Goal: Task Accomplishment & Management: Manage account settings

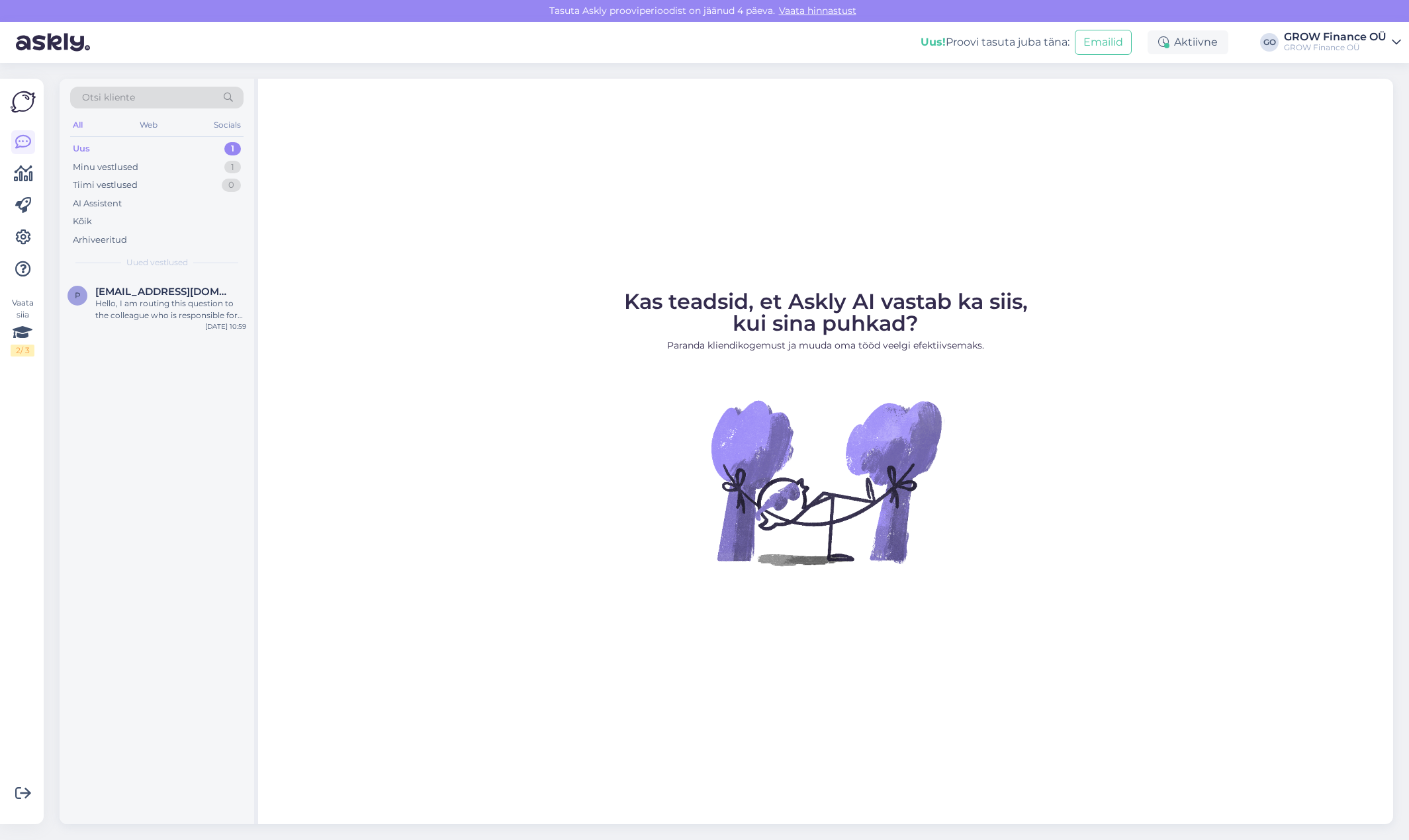
click at [867, 346] on p "Paranda kliendikogemust ja muuda oma tööd veelgi efektiivsemaks." at bounding box center [826, 346] width 404 height 14
click at [1201, 46] on div "Aktiivne" at bounding box center [1188, 42] width 81 height 24
click at [1174, 172] on button "Alusta puhkuse režiimi" at bounding box center [1150, 172] width 116 height 15
click at [1110, 260] on div "Kas teadsid, et Askly AI vastab ka siis, kui sina puhkad? Paranda kliendikogemu…" at bounding box center [826, 451] width 1135 height 745
click at [1113, 41] on button "Emailid" at bounding box center [1113, 42] width 57 height 26
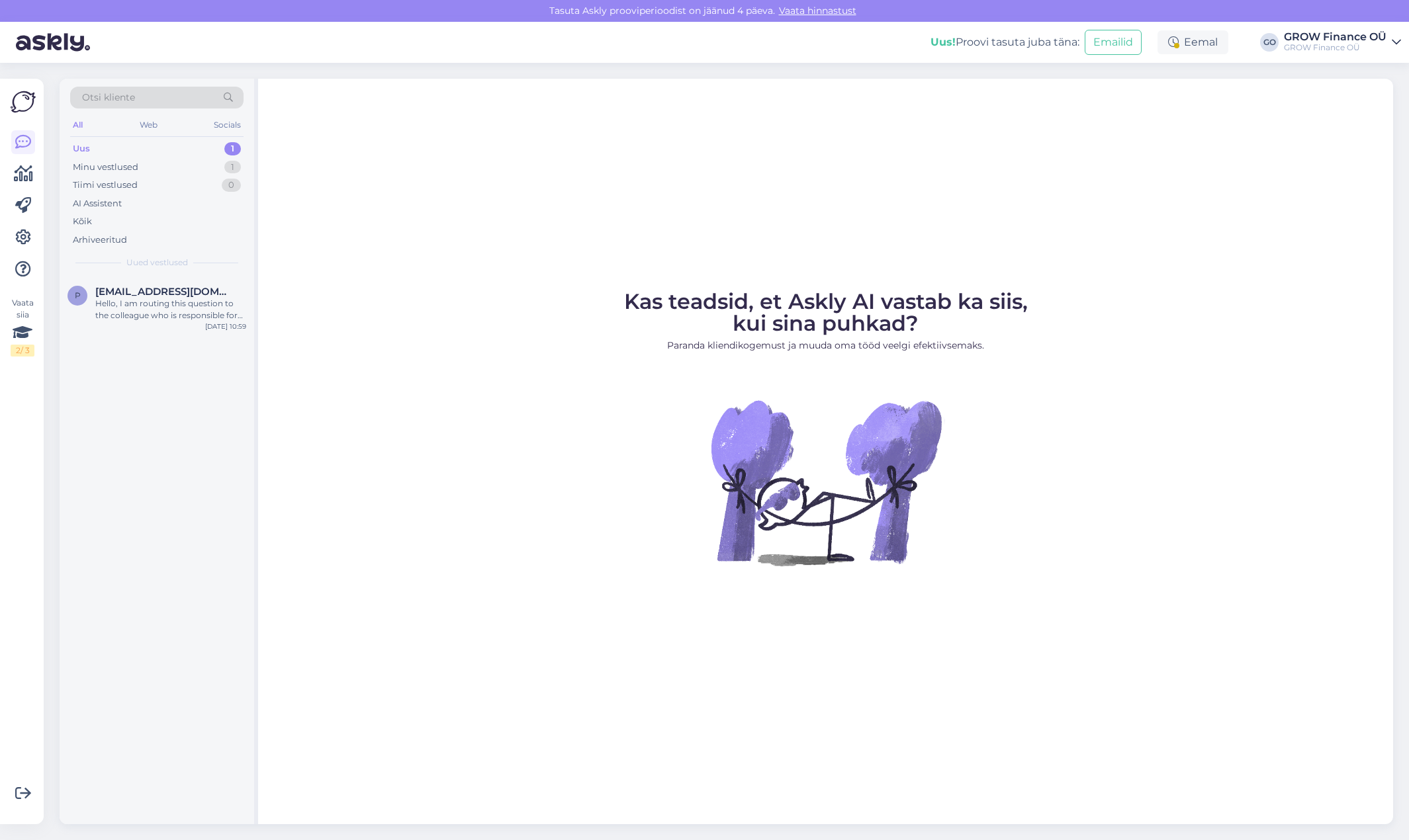
click at [19, 94] on img at bounding box center [24, 102] width 26 height 26
click at [36, 41] on img at bounding box center [52, 42] width 74 height 41
click at [23, 173] on icon at bounding box center [23, 174] width 19 height 16
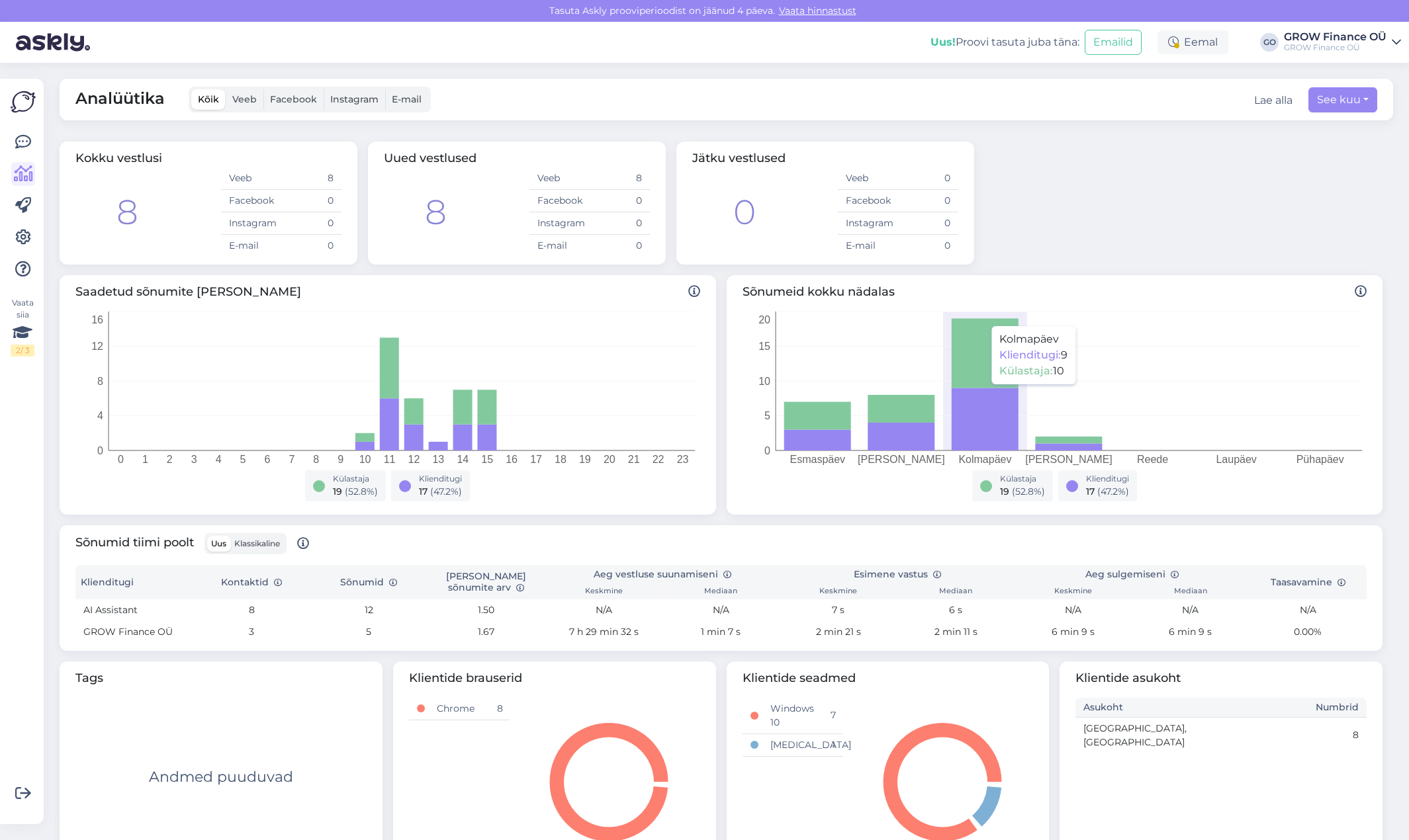
click at [976, 391] on icon at bounding box center [984, 420] width 67 height 63
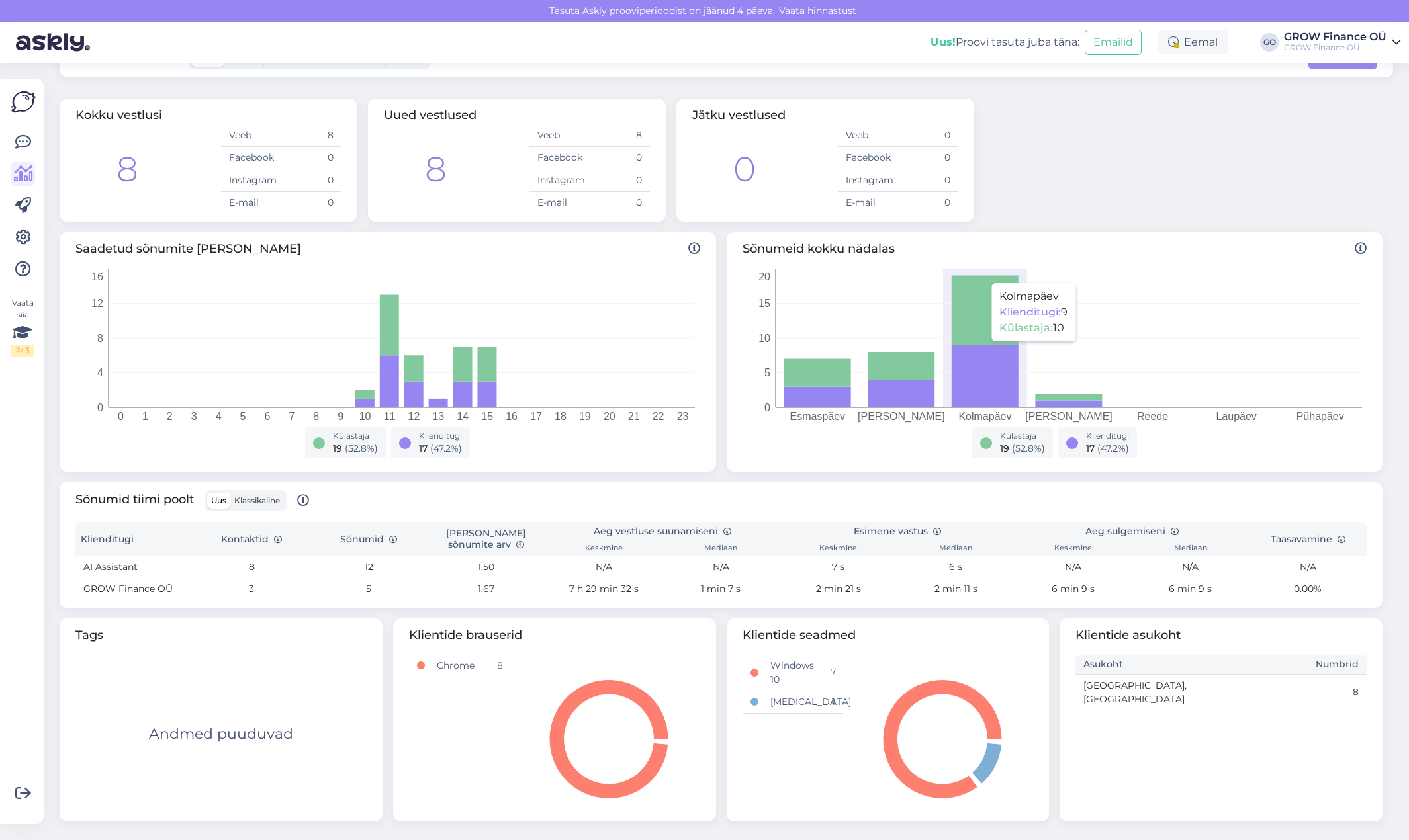
scroll to position [45, 0]
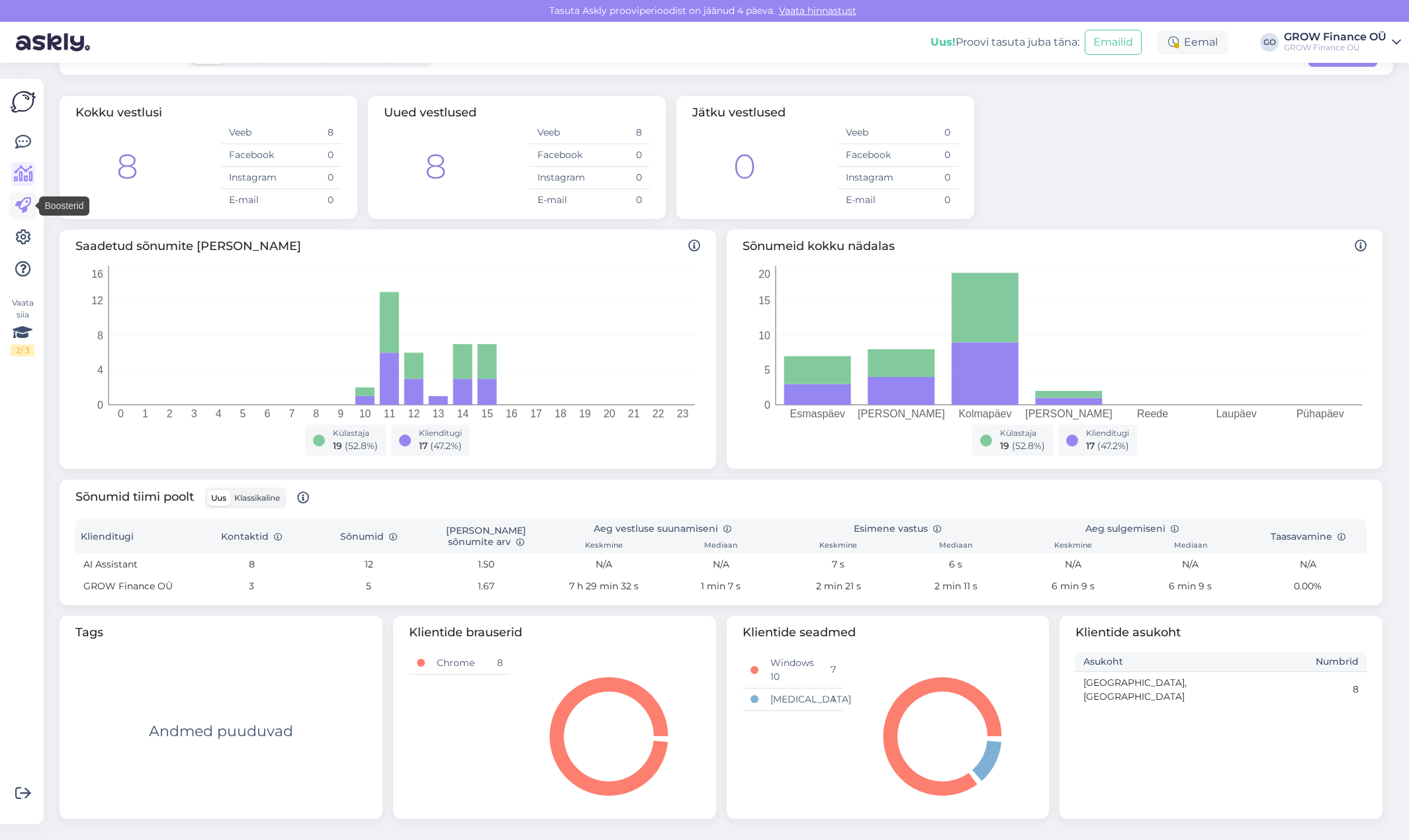
click at [28, 207] on icon at bounding box center [23, 206] width 16 height 16
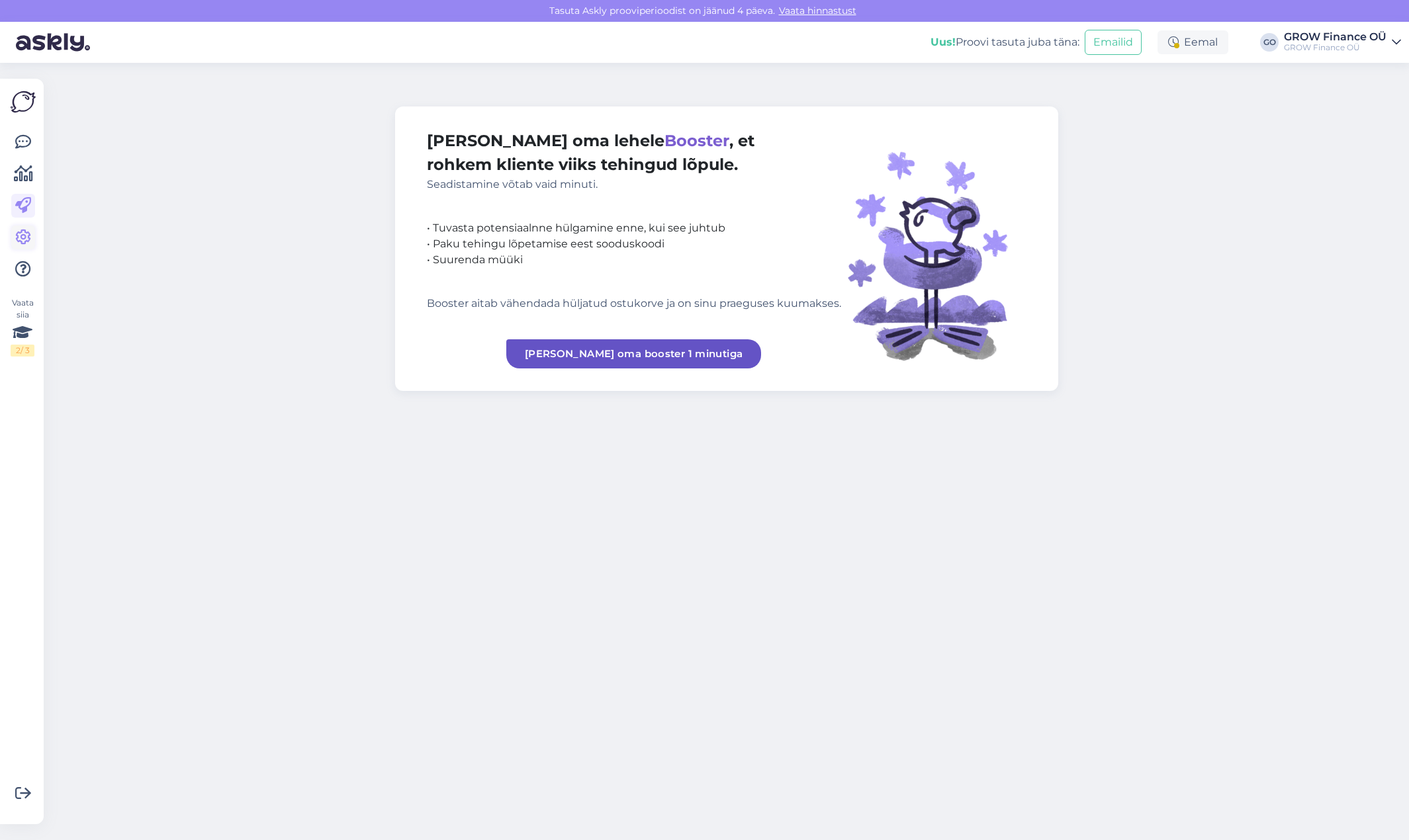
click at [31, 237] on icon at bounding box center [23, 237] width 16 height 16
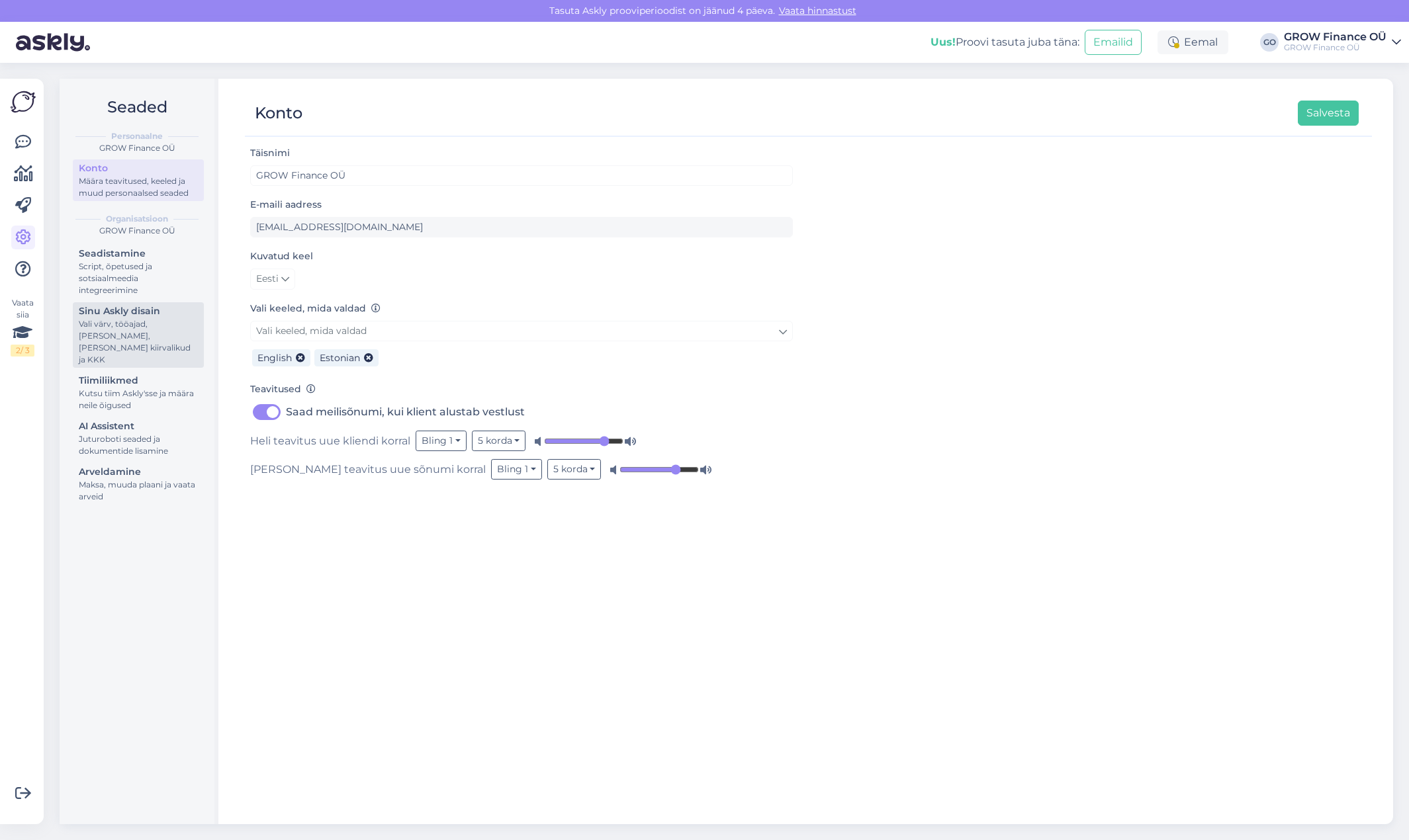
click at [152, 315] on div "Sinu Askly disain" at bounding box center [138, 311] width 119 height 14
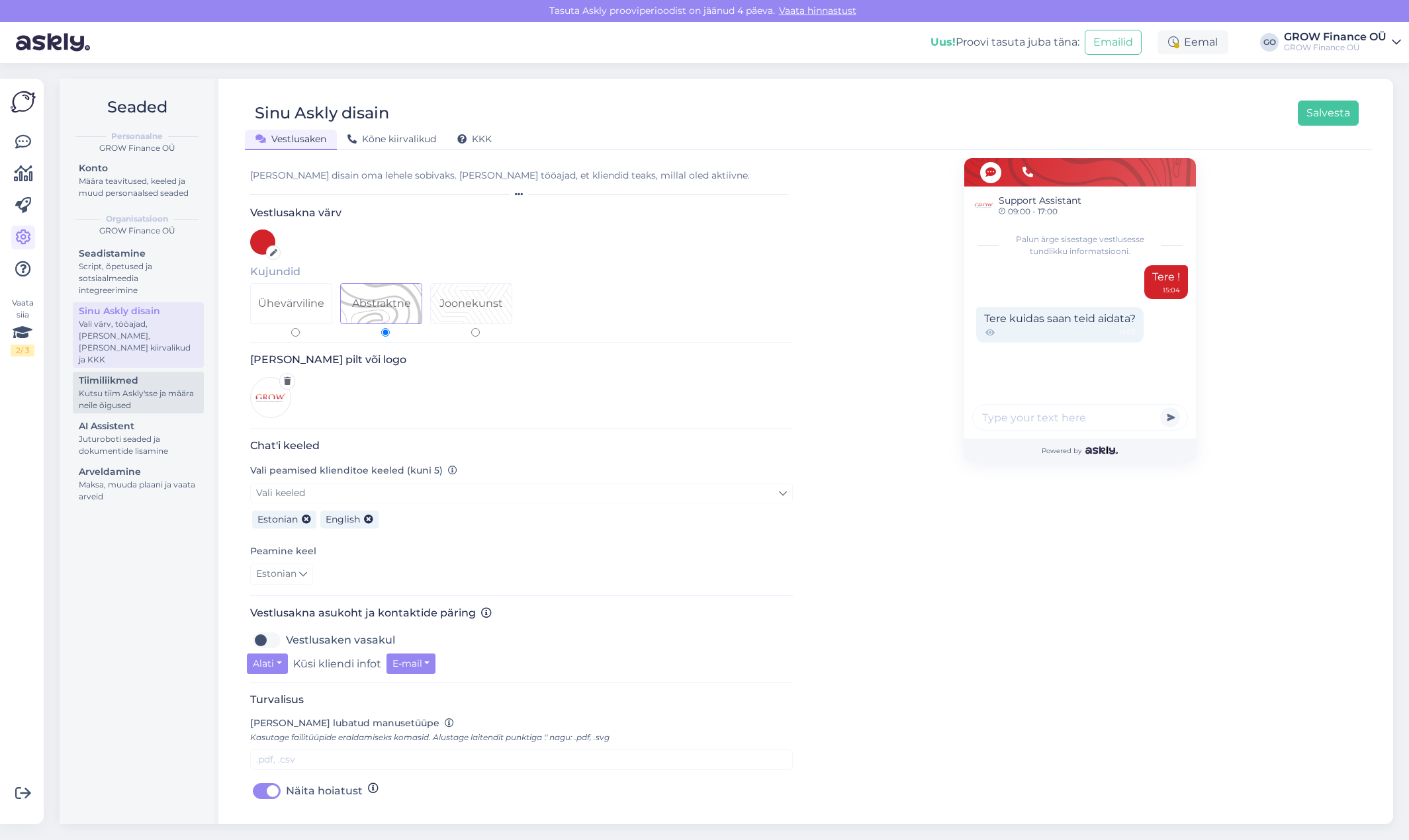
click at [121, 373] on div "Tiimiliikmed" at bounding box center [138, 380] width 119 height 14
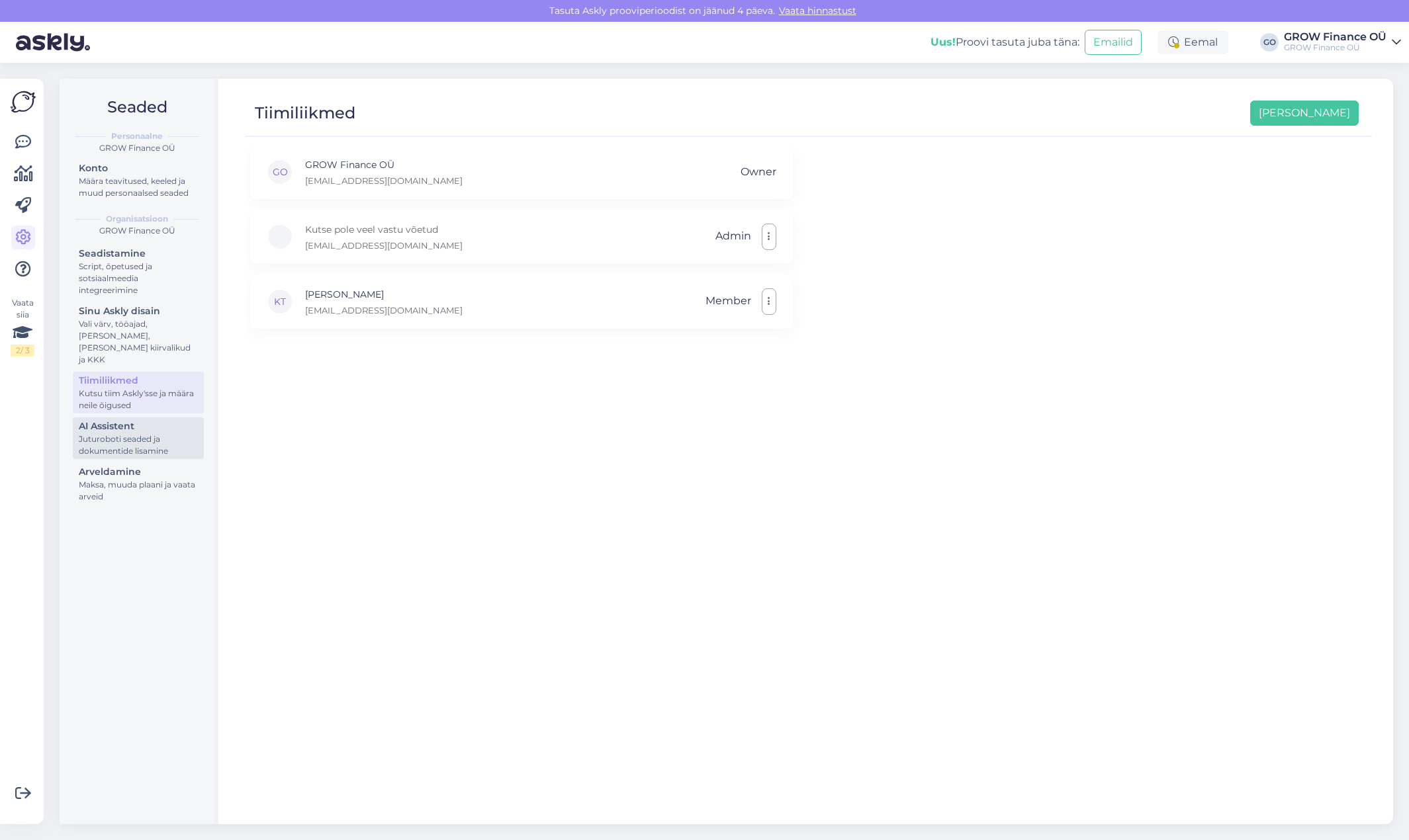
click at [124, 434] on div "Juturoboti seaded ja dokumentide lisamine" at bounding box center [138, 445] width 119 height 24
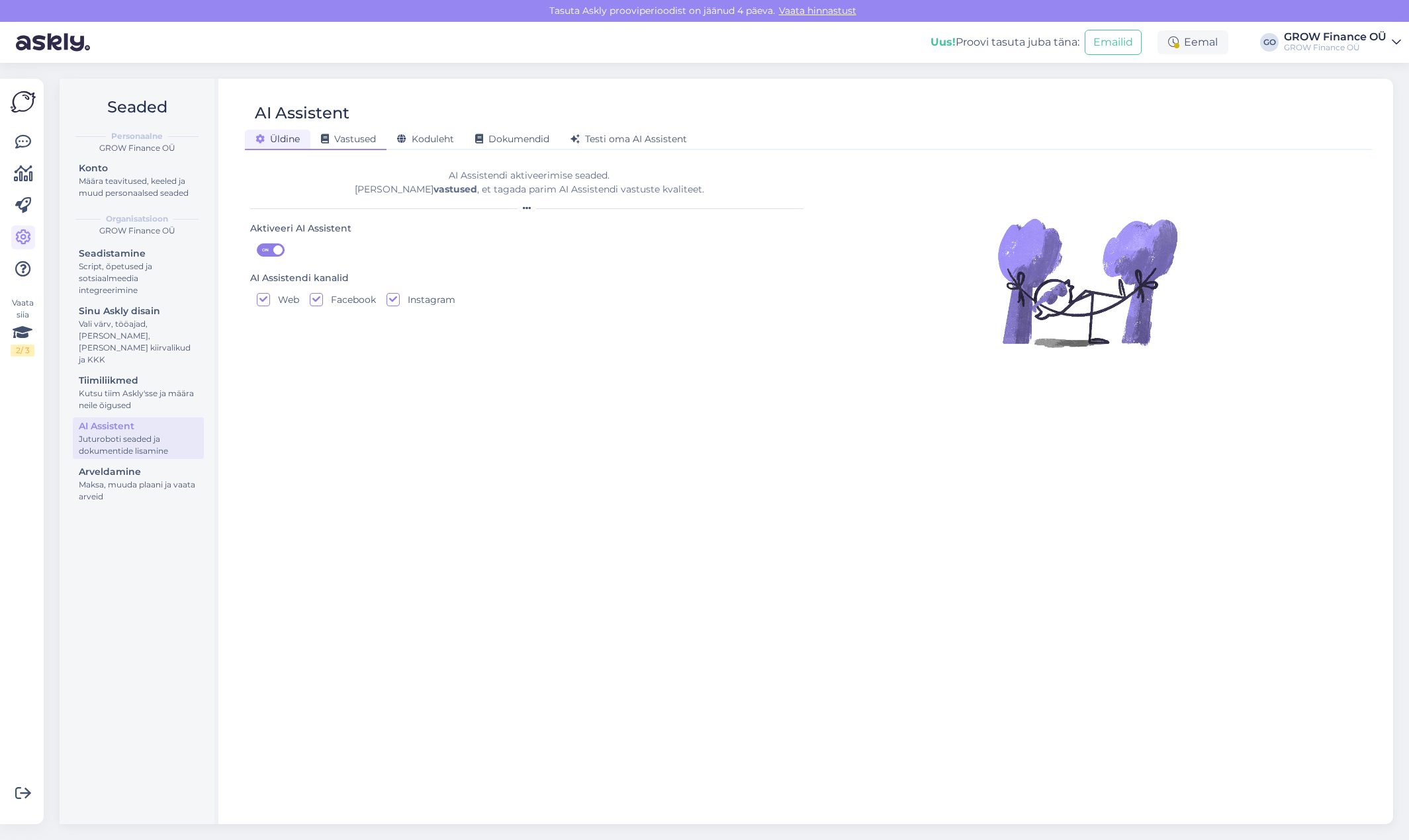
click at [346, 138] on span "Vastused" at bounding box center [349, 139] width 55 height 12
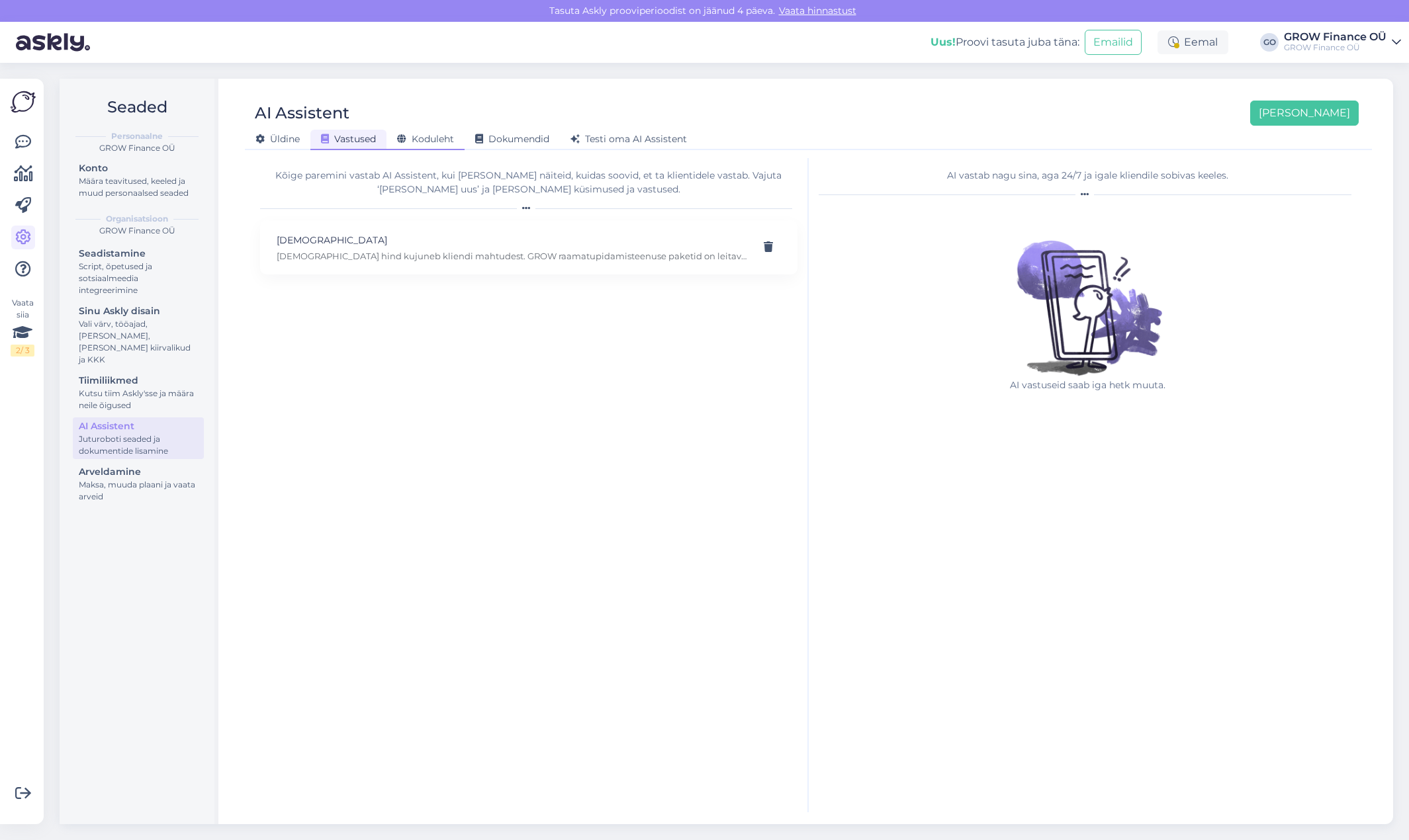
click at [441, 141] on span "Koduleht" at bounding box center [426, 139] width 57 height 12
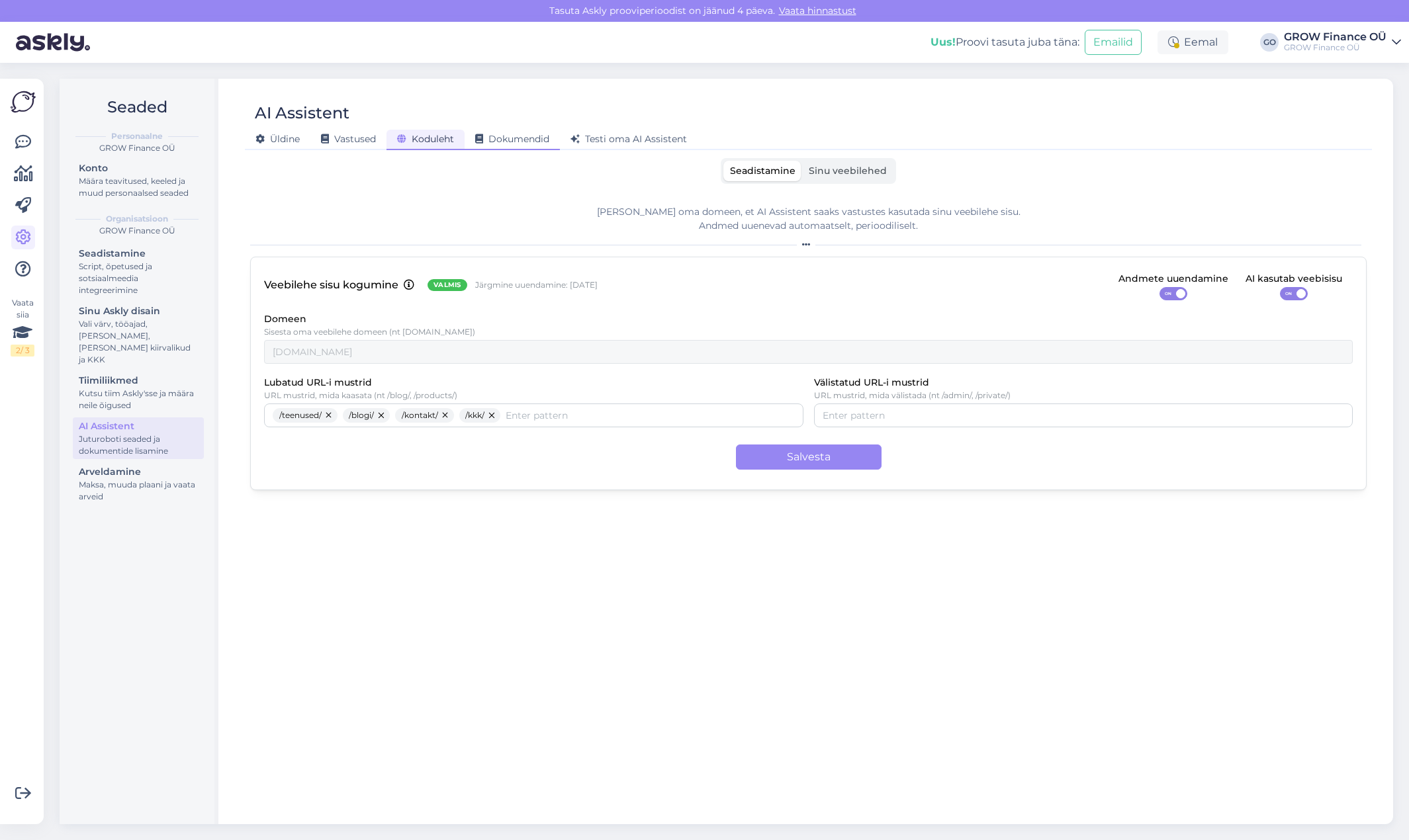
click at [533, 142] on span "Dokumendid" at bounding box center [511, 139] width 74 height 12
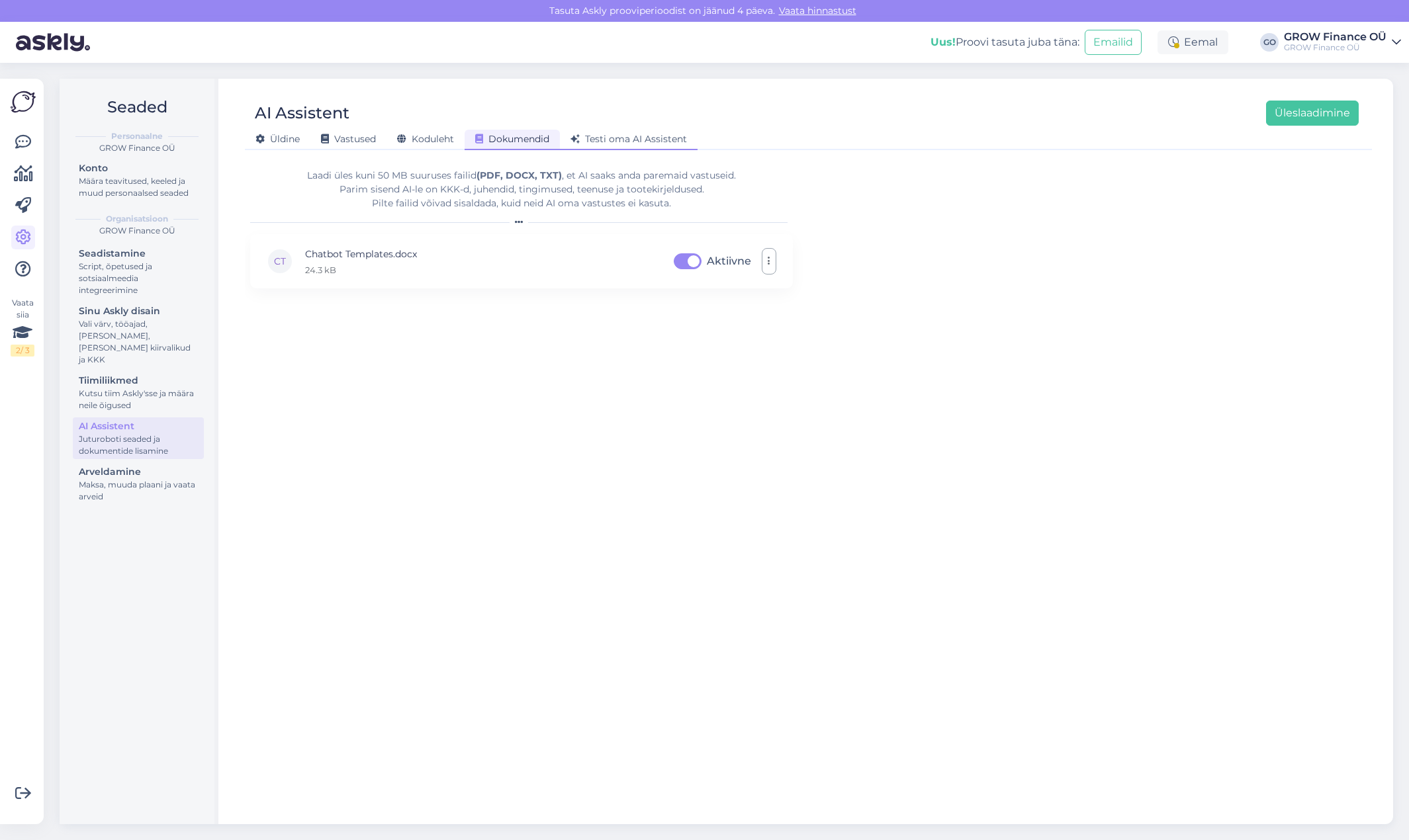
click at [640, 135] on span "Testi oma AI Assistent" at bounding box center [629, 139] width 116 height 12
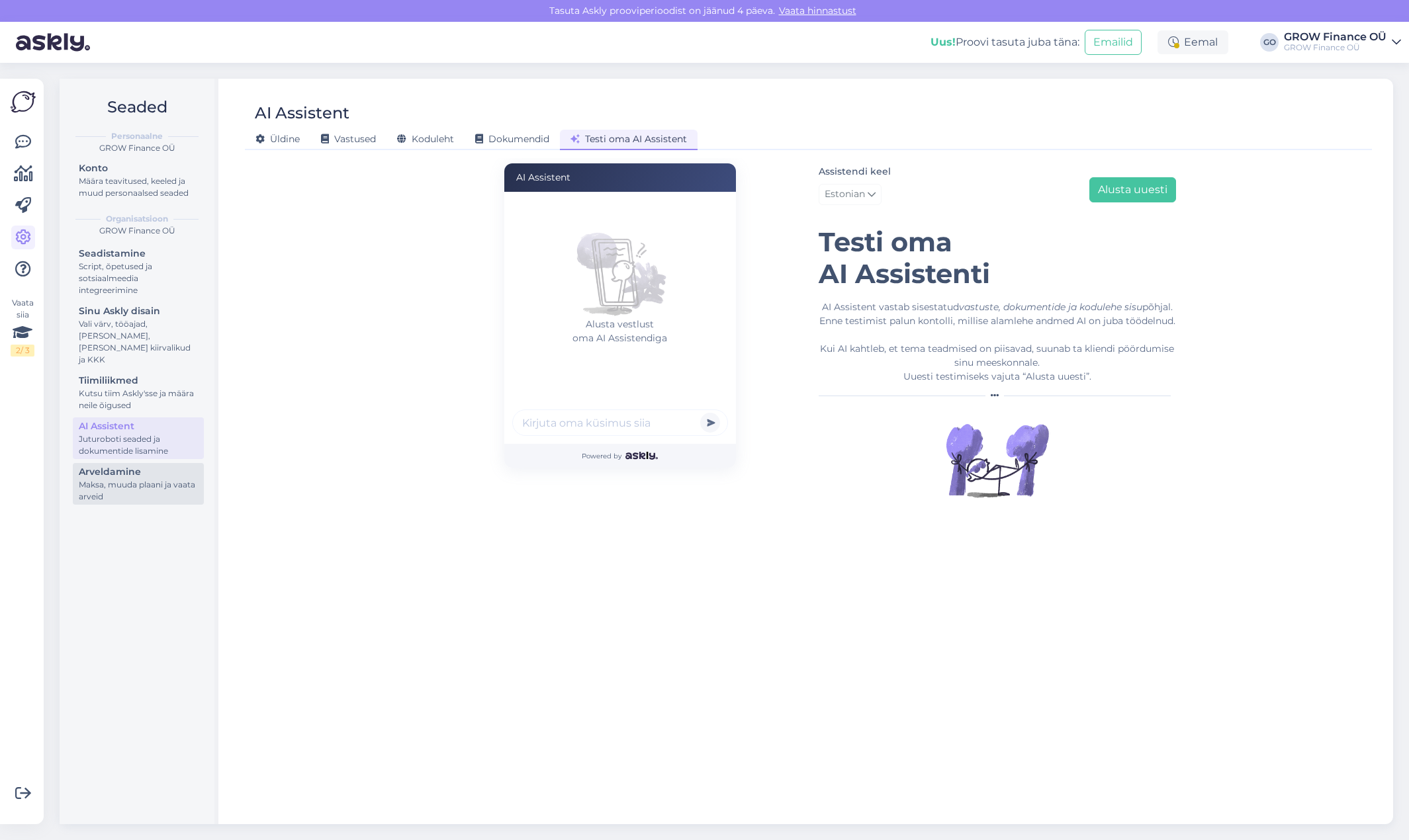
click at [118, 479] on div "Maksa, muuda plaani ja vaata arveid" at bounding box center [138, 490] width 119 height 24
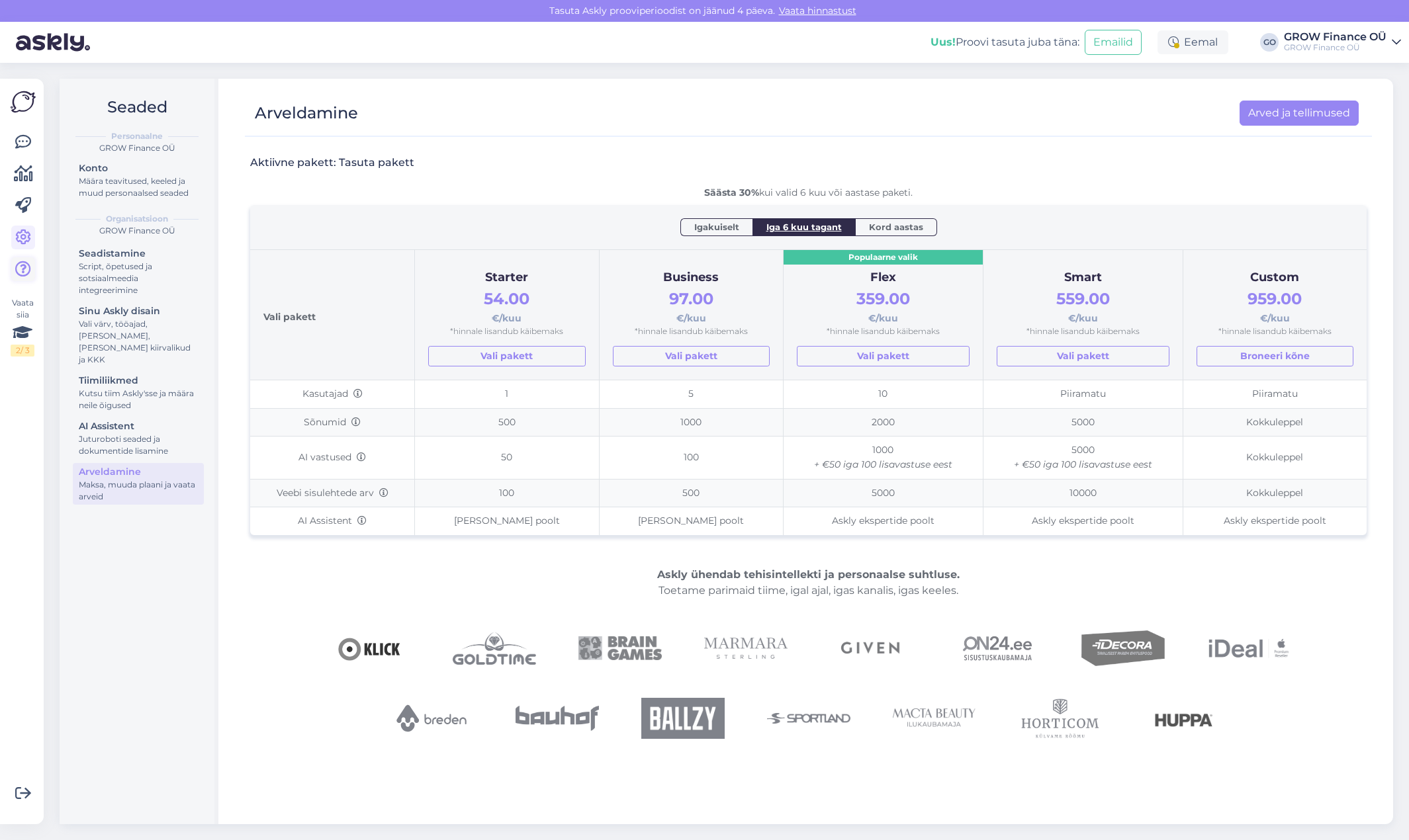
click at [21, 270] on icon at bounding box center [23, 269] width 16 height 16
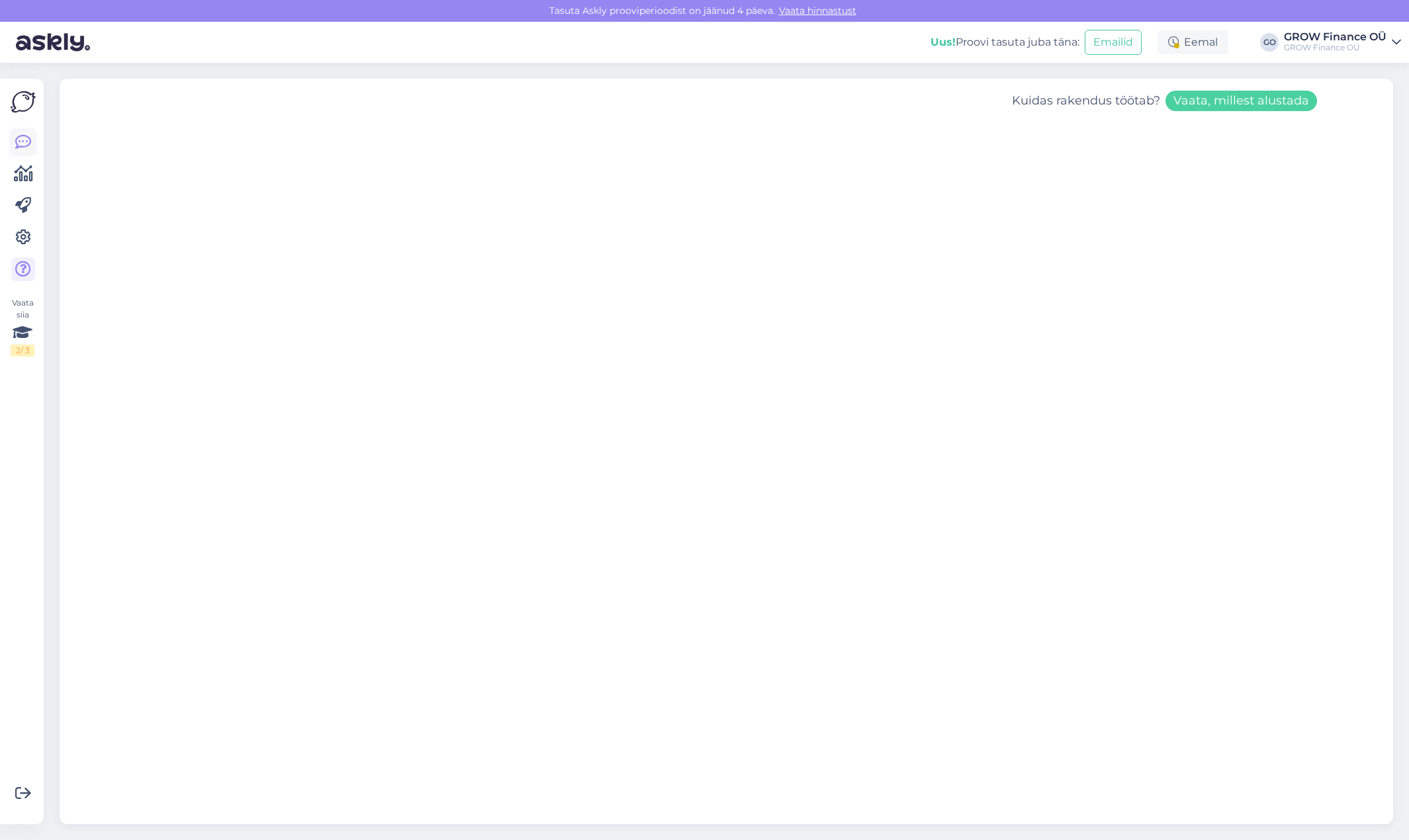
click at [28, 142] on icon at bounding box center [23, 142] width 16 height 16
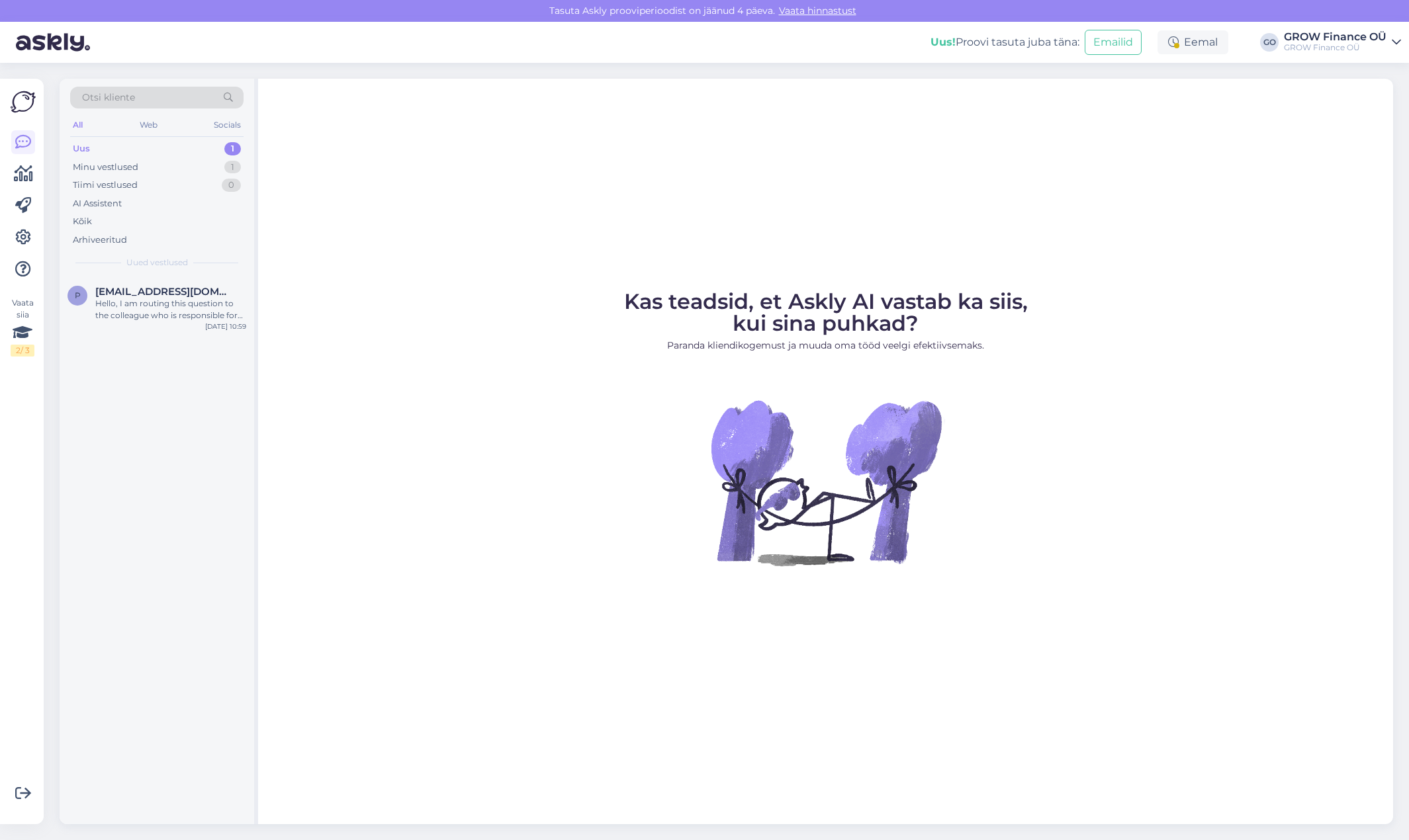
click at [81, 149] on div "Uus" at bounding box center [81, 148] width 17 height 13
click at [128, 306] on div "Hello, I am routing this question to the colleague who is responsible for this …" at bounding box center [170, 309] width 151 height 24
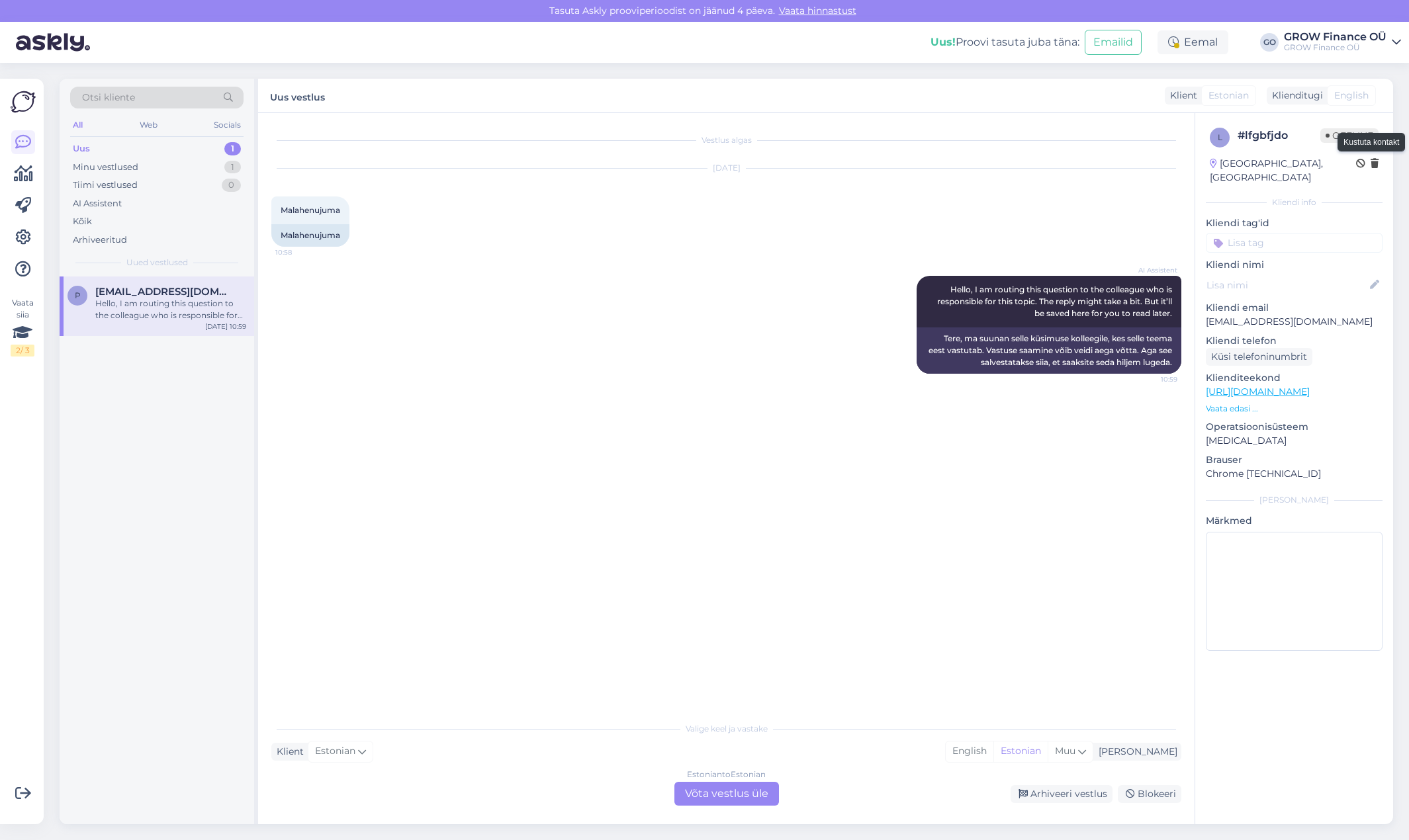
click at [1375, 163] on icon at bounding box center [1375, 163] width 8 height 9
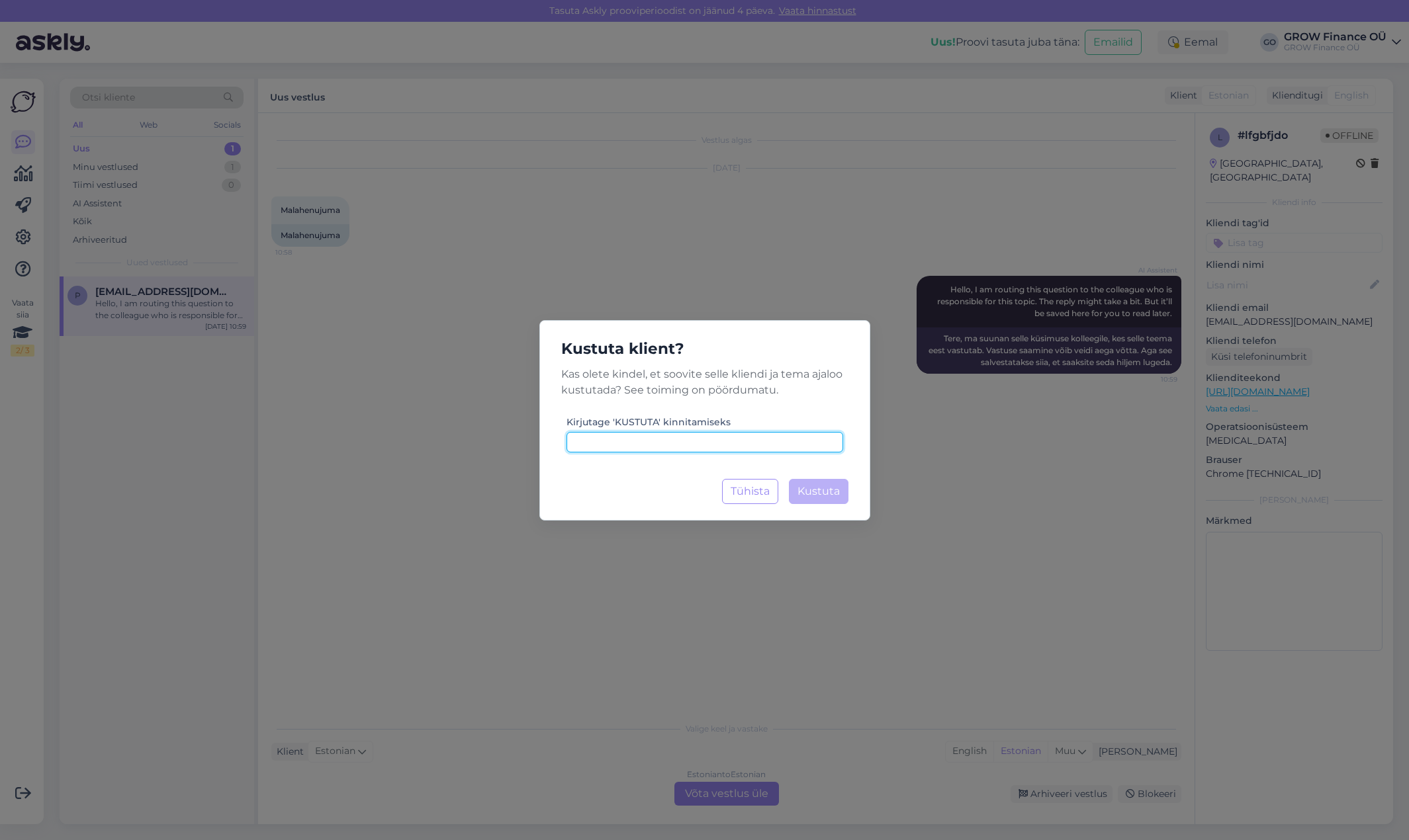
click at [643, 440] on input at bounding box center [704, 442] width 277 height 21
type input "kustuta"
click at [807, 490] on span "Kustuta" at bounding box center [818, 490] width 42 height 13
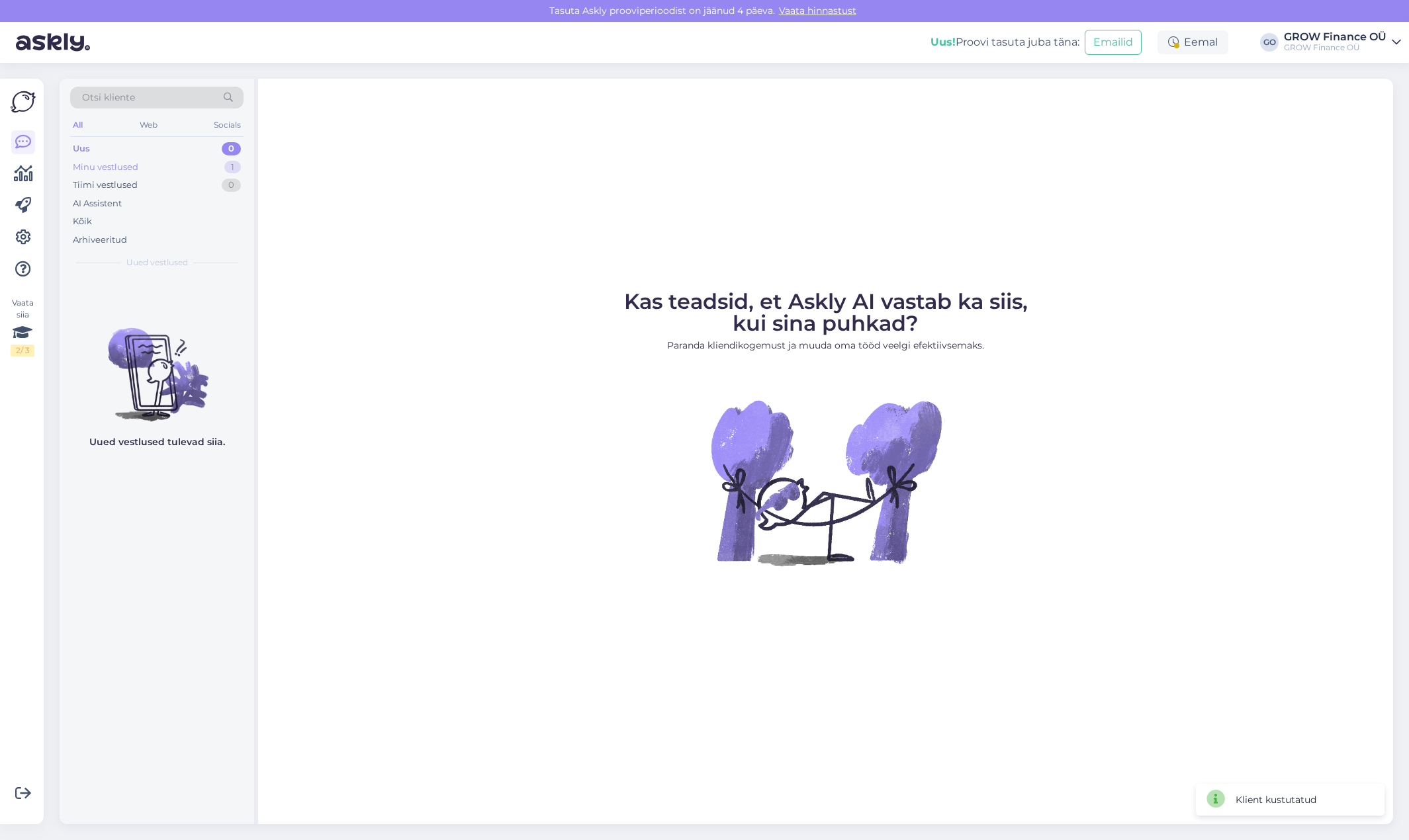
click at [108, 167] on div "Minu vestlused" at bounding box center [105, 166] width 65 height 13
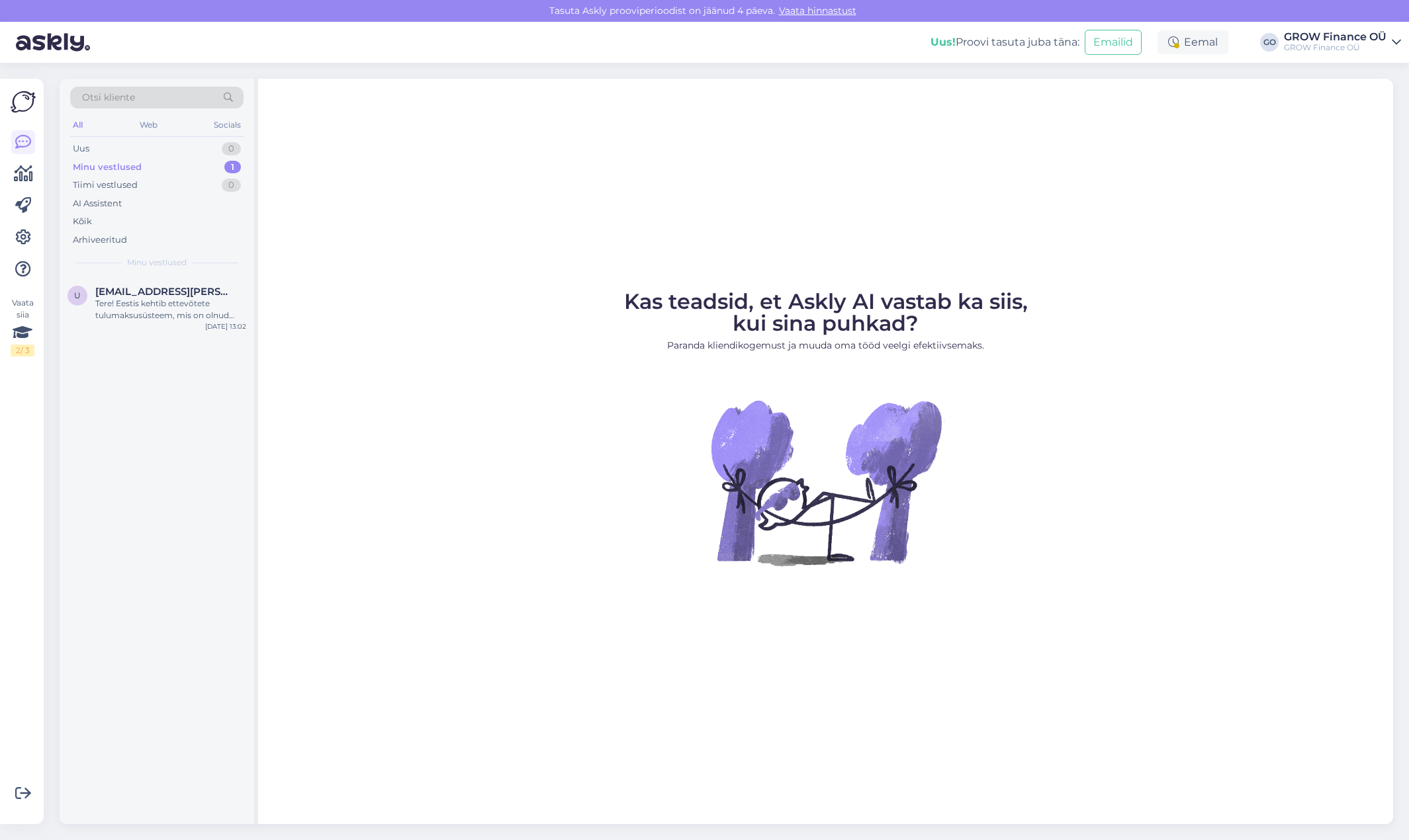
click at [109, 164] on div "Minu vestlused" at bounding box center [107, 166] width 69 height 13
click at [125, 286] on span "[EMAIL_ADDRESS][PERSON_NAME][DOMAIN_NAME]" at bounding box center [165, 291] width 138 height 12
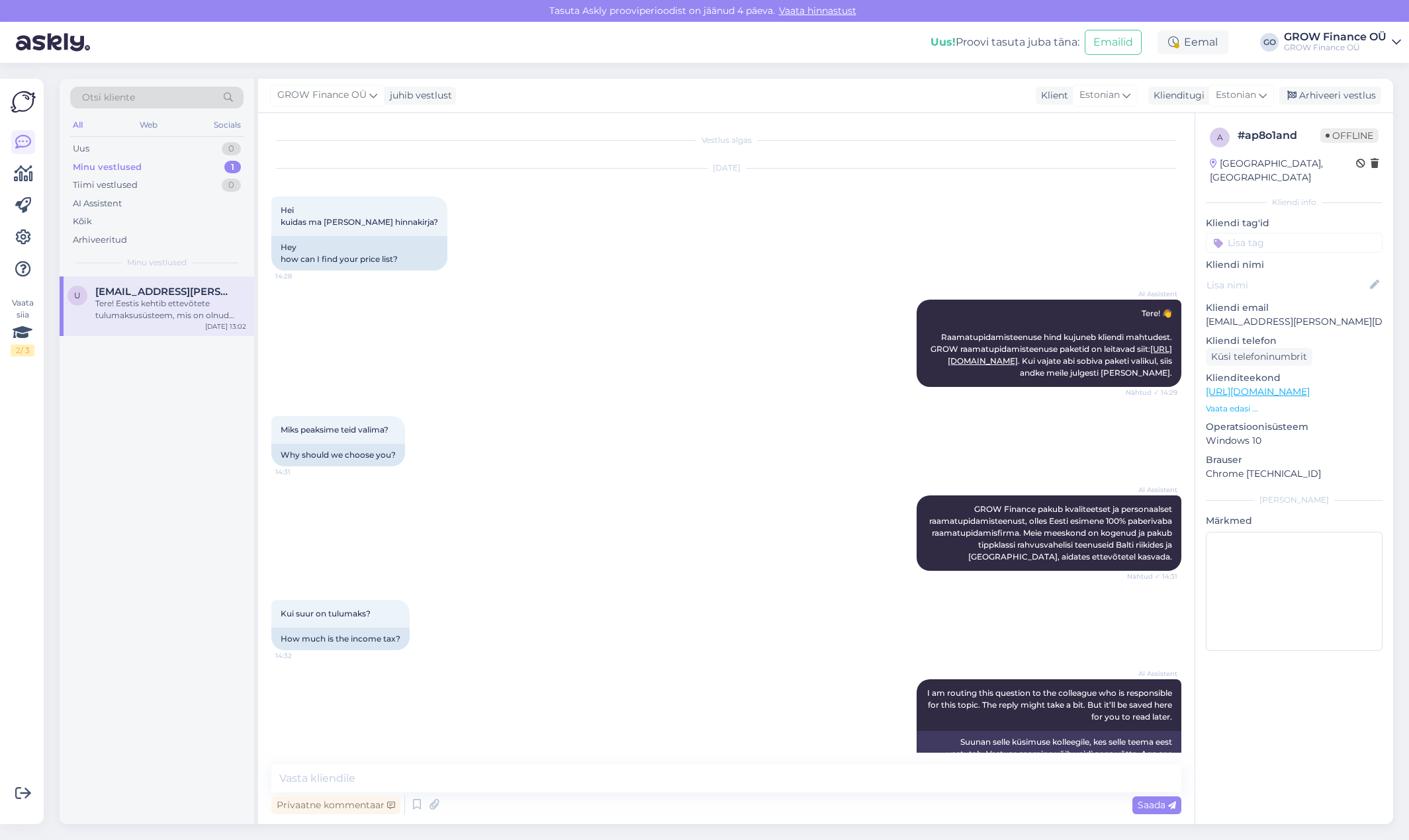
scroll to position [310, 0]
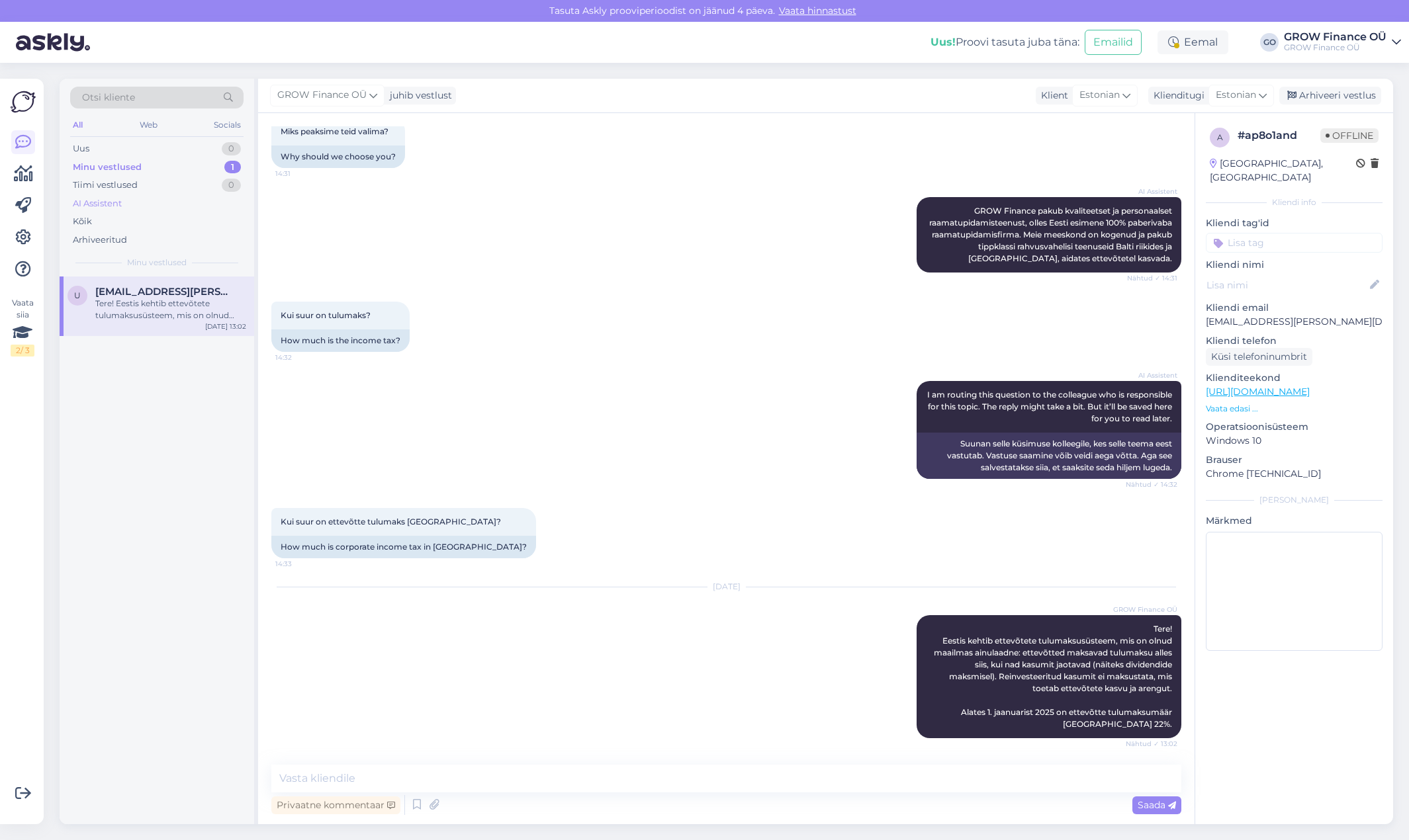
click at [96, 202] on div "AI Assistent" at bounding box center [98, 203] width 49 height 13
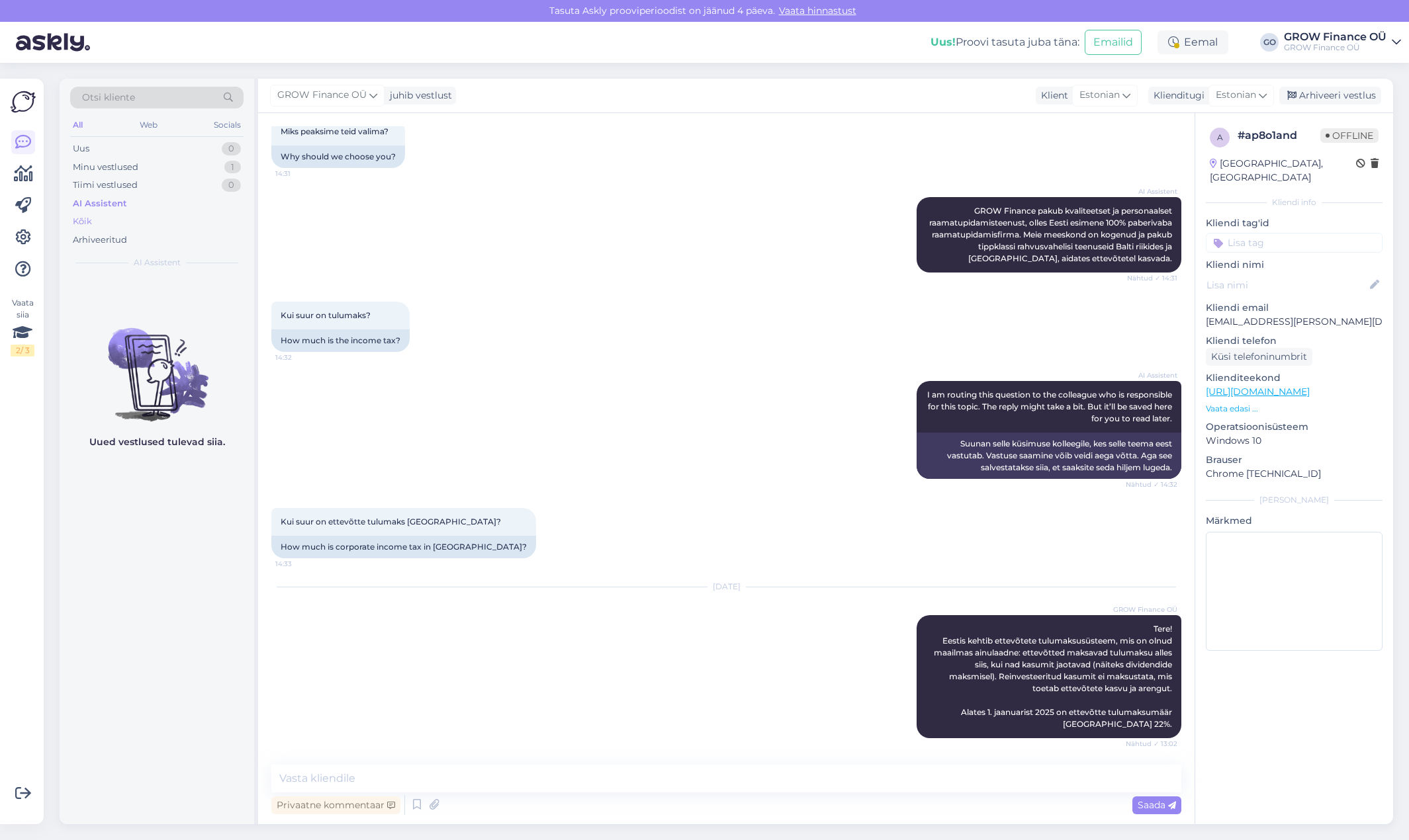
click at [80, 221] on div "Kõik" at bounding box center [82, 221] width 19 height 13
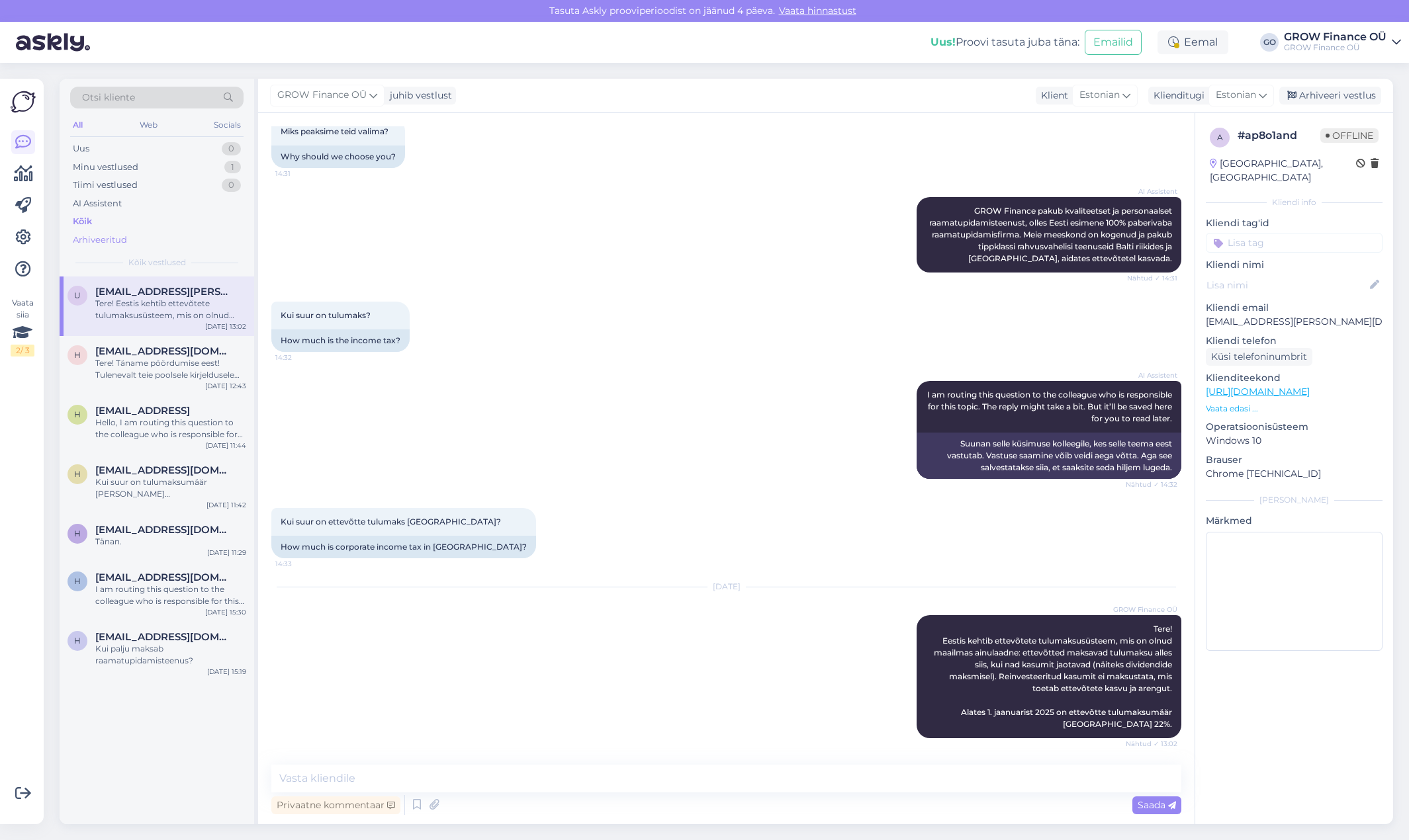
click at [100, 239] on div "Arhiveeritud" at bounding box center [100, 239] width 54 height 13
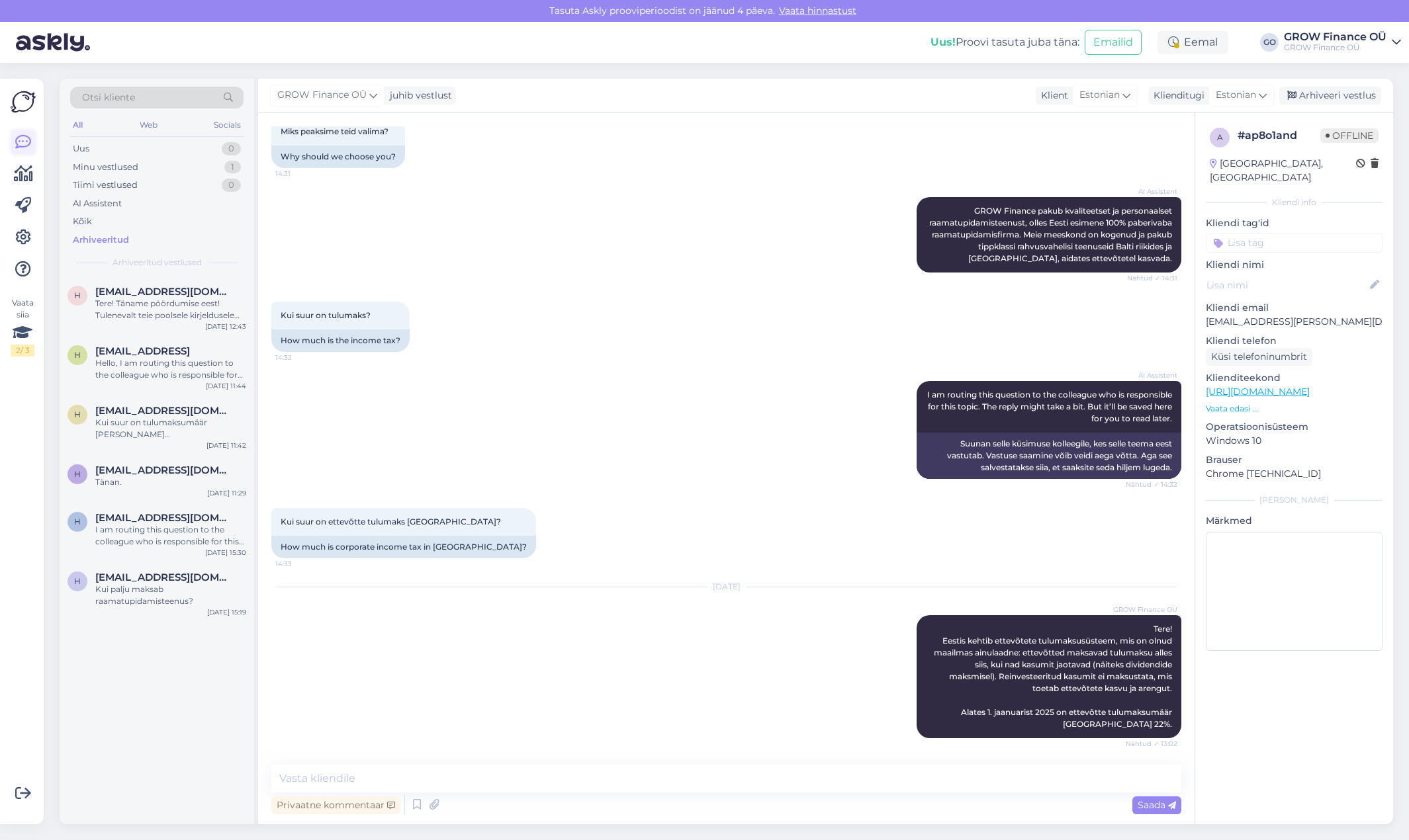
click at [21, 143] on icon at bounding box center [23, 142] width 16 height 16
